Goal: Task Accomplishment & Management: Use online tool/utility

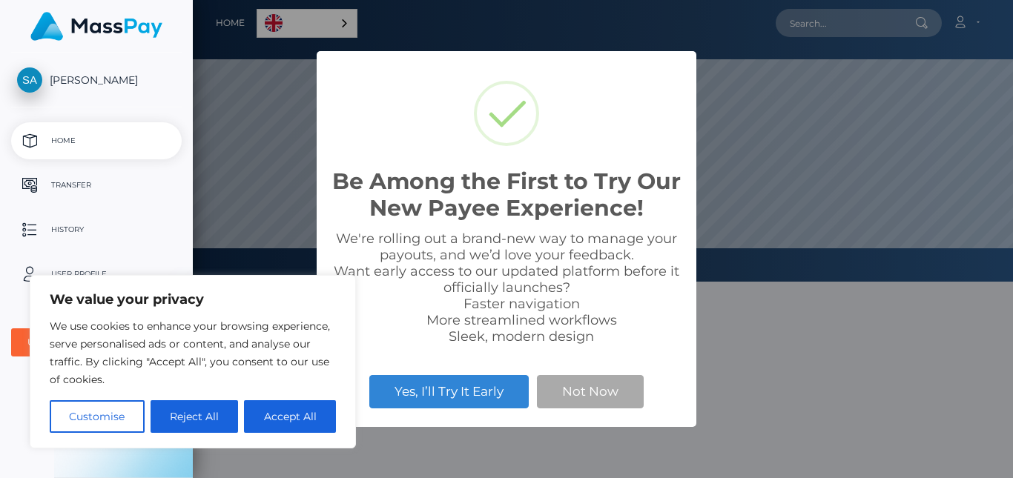
scroll to position [282, 820]
click at [259, 403] on button "Accept All" at bounding box center [290, 416] width 92 height 33
checkbox input "true"
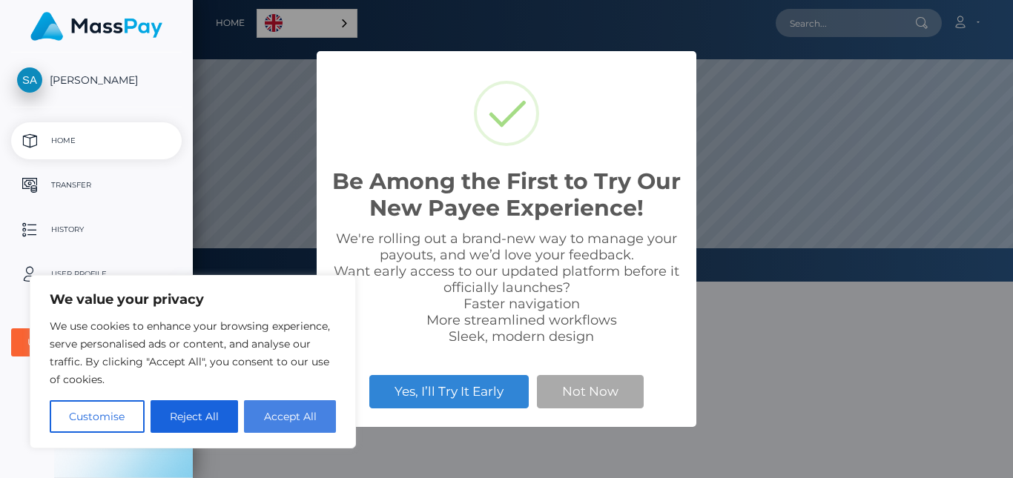
checkbox input "true"
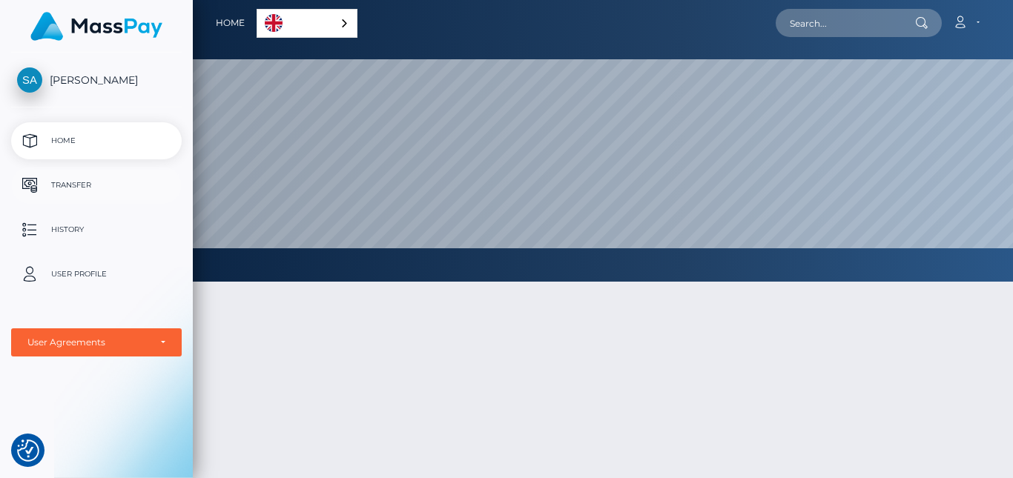
click at [82, 191] on p "Transfer" at bounding box center [96, 185] width 159 height 22
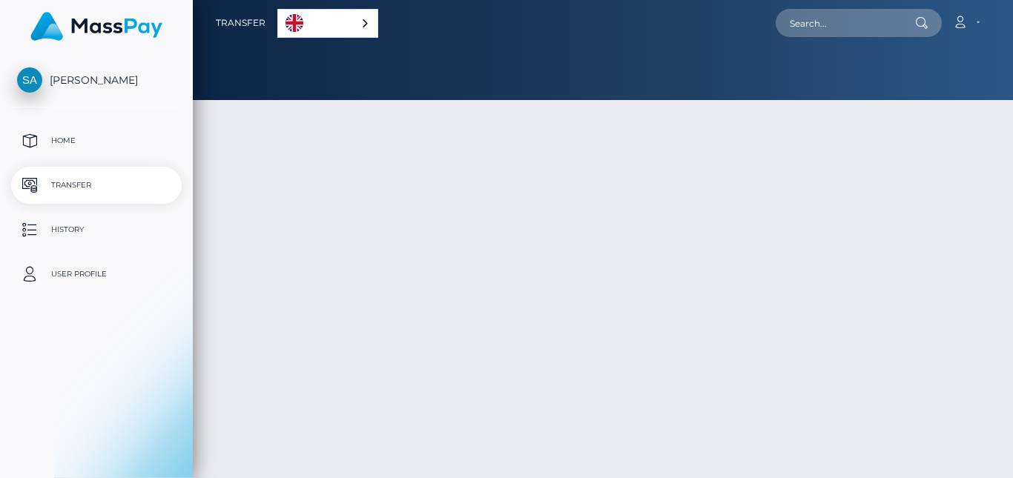
select select
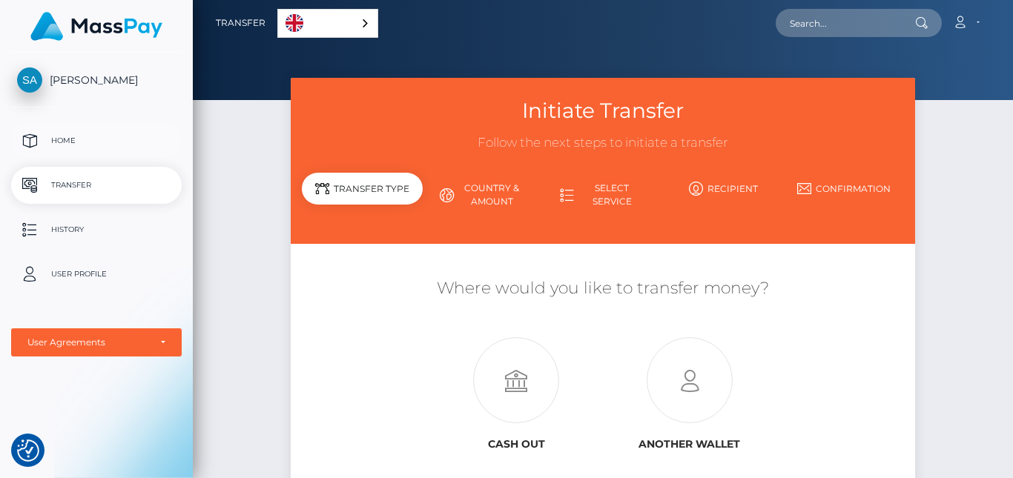
click at [86, 146] on p "Home" at bounding box center [96, 141] width 159 height 22
